Goal: Information Seeking & Learning: Check status

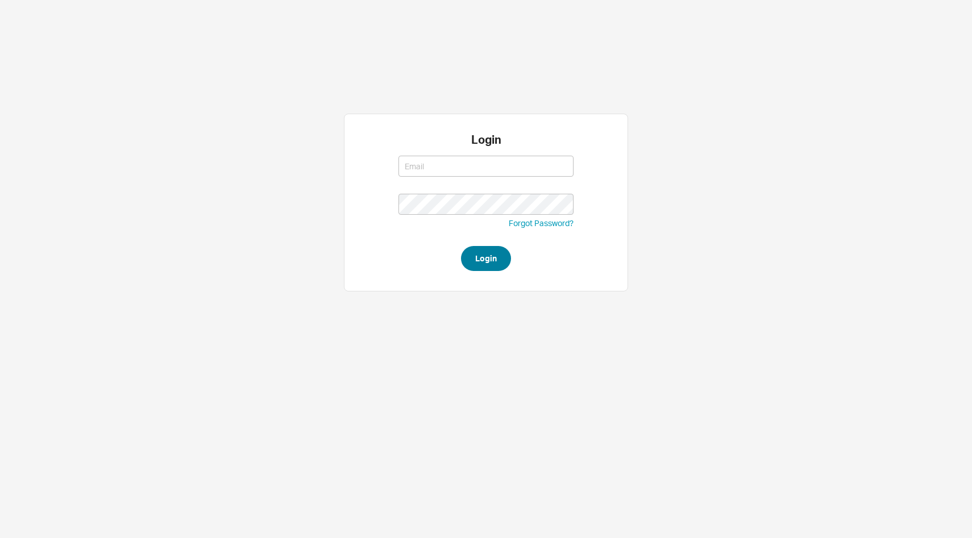
type input "[EMAIL_ADDRESS][DOMAIN_NAME]"
click at [476, 250] on button "Login" at bounding box center [486, 258] width 50 height 25
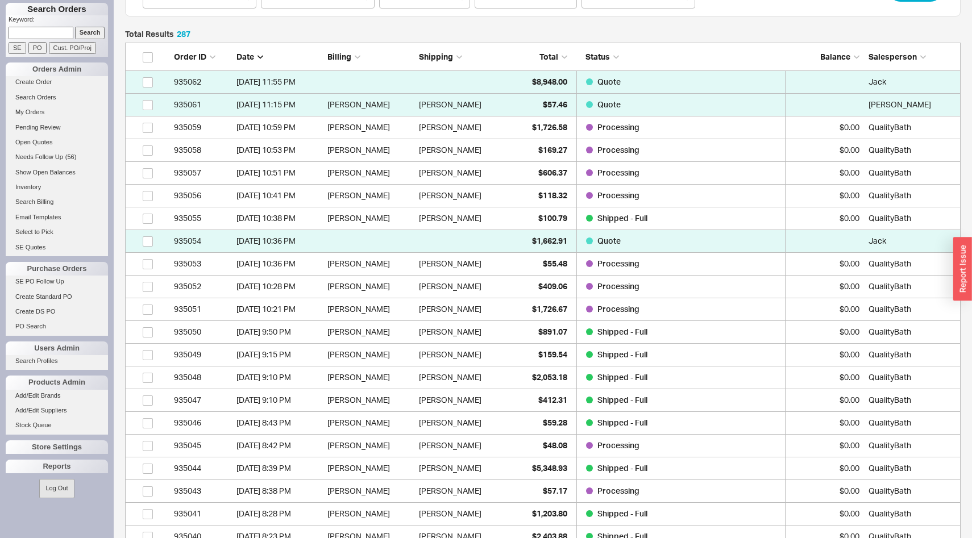
scroll to position [462, 0]
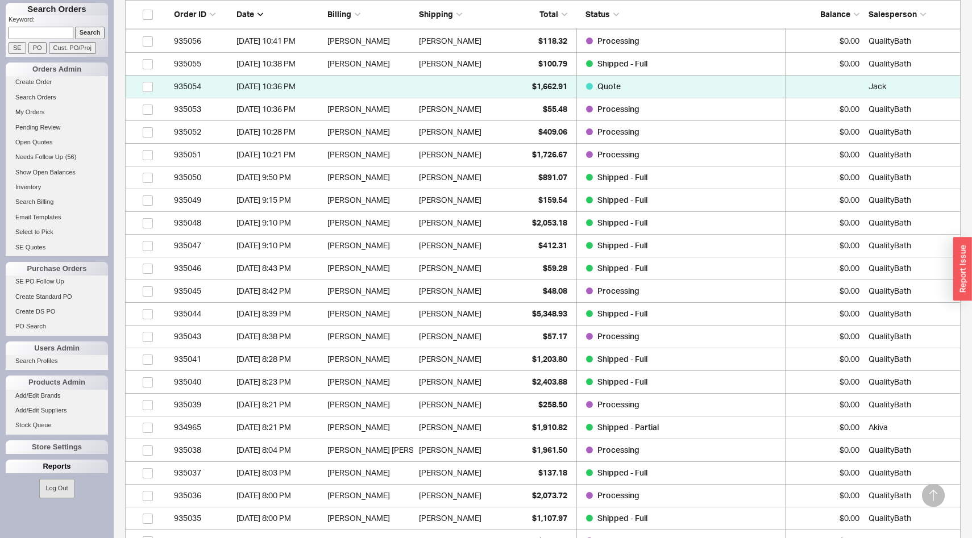
click at [77, 471] on div "Reports" at bounding box center [57, 467] width 102 height 14
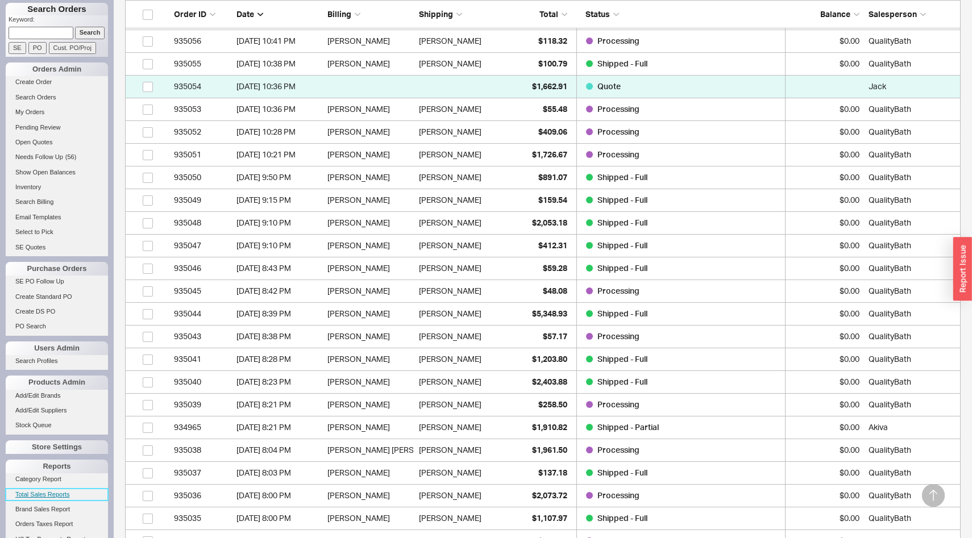
click at [65, 495] on link "Total Sales Reports" at bounding box center [57, 495] width 102 height 12
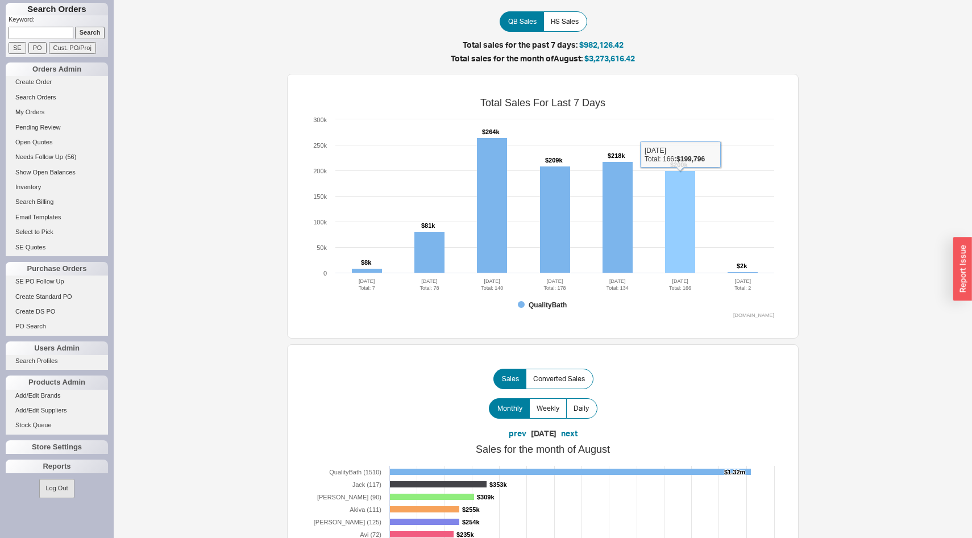
click at [665, 196] on rect at bounding box center [680, 222] width 30 height 102
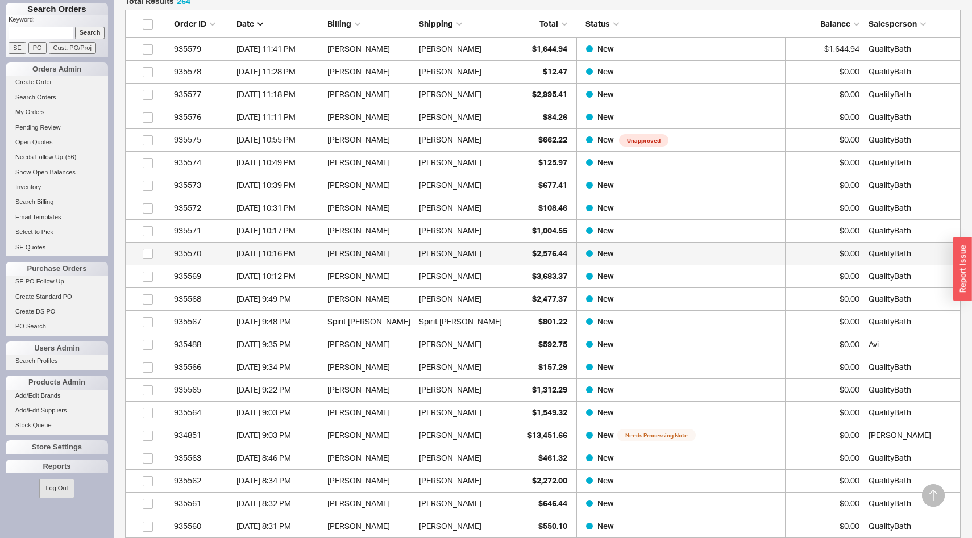
scroll to position [358, 0]
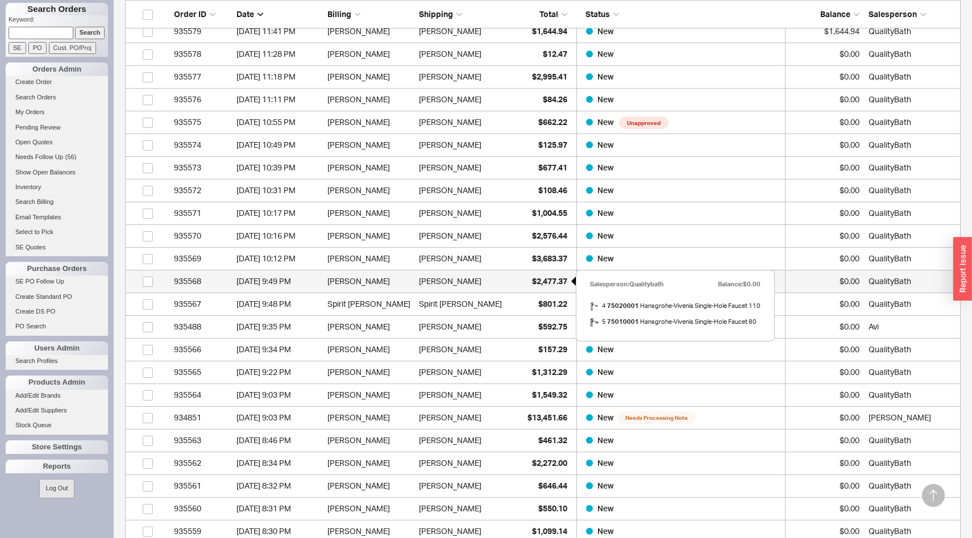
click at [528, 279] on div "$2,477.37" at bounding box center [539, 281] width 57 height 23
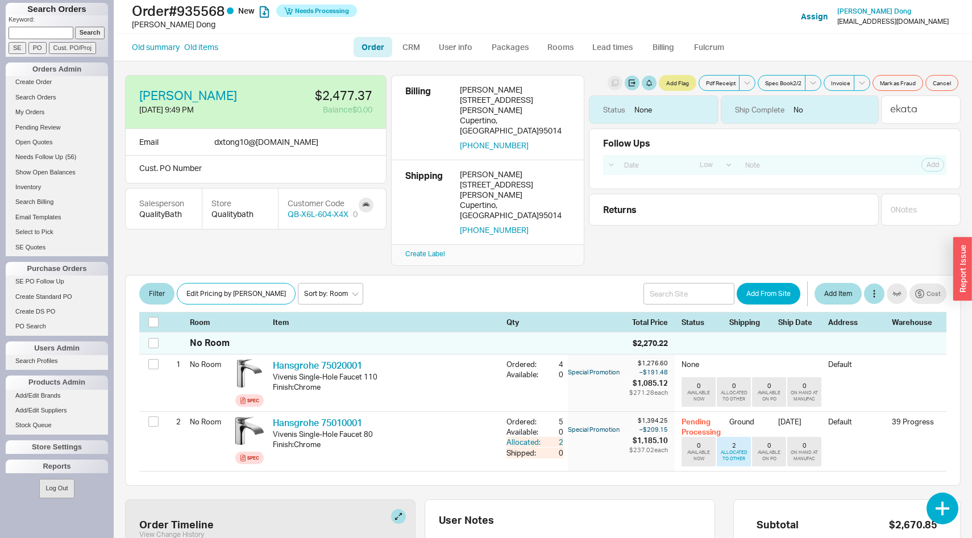
select select "LOW"
